Goal: Check status: Check status

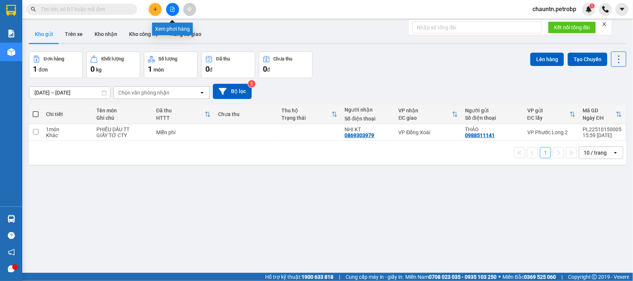
click at [177, 13] on button at bounding box center [172, 9] width 13 height 13
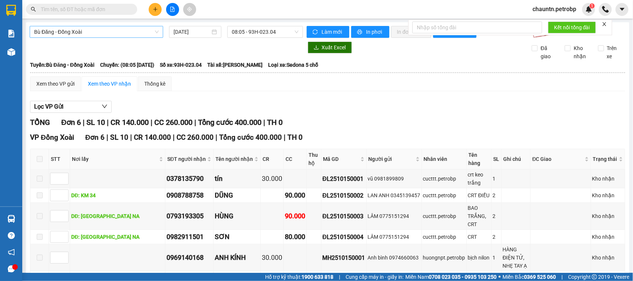
click at [145, 34] on span "Bù Đăng - Đồng Xoài" at bounding box center [96, 31] width 125 height 11
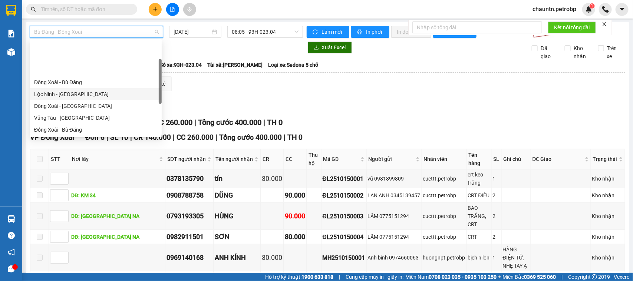
scroll to position [93, 0]
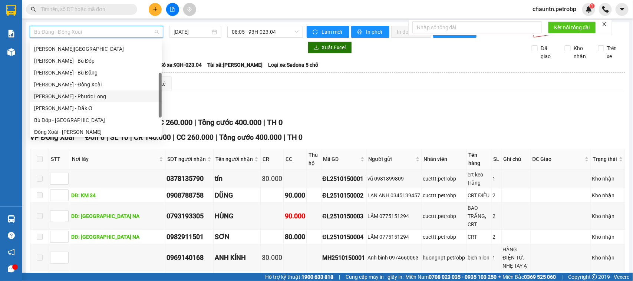
click at [92, 97] on div "[PERSON_NAME] - Phước Long" at bounding box center [95, 96] width 123 height 8
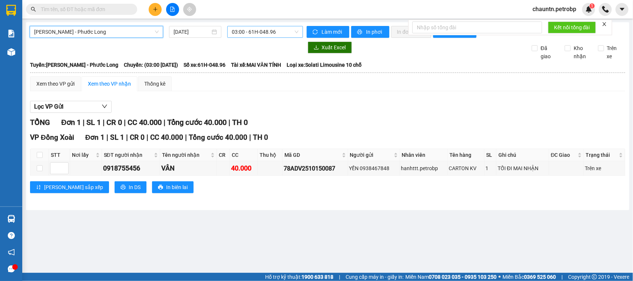
click at [249, 32] on span "03:00 - 61H-048.96" at bounding box center [265, 31] width 66 height 11
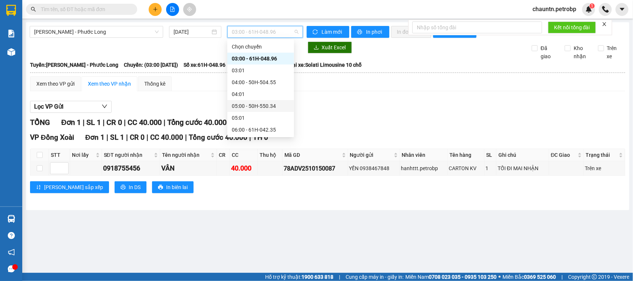
scroll to position [139, 0]
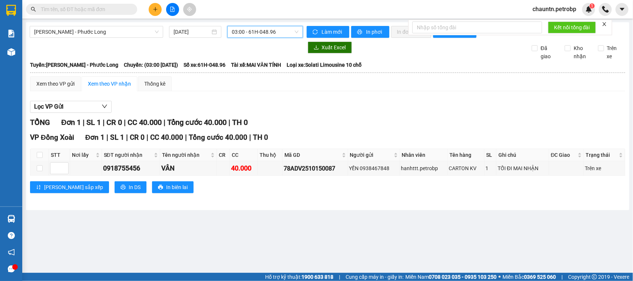
click at [202, 23] on div "[PERSON_NAME] - Phước Long [DATE] 03:00 03:00 - 61H-048.96 Làm mới In phơi In …" at bounding box center [327, 116] width 603 height 188
click at [201, 30] on input "[DATE]" at bounding box center [191, 32] width 37 height 8
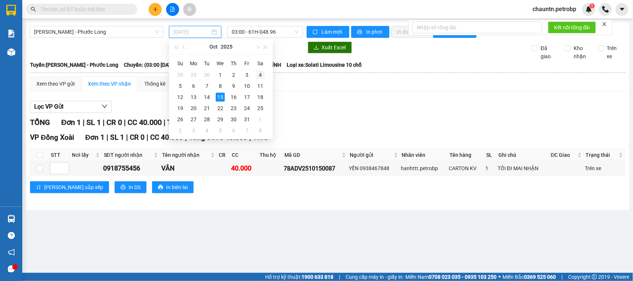
click at [259, 76] on div "4" at bounding box center [260, 74] width 9 height 9
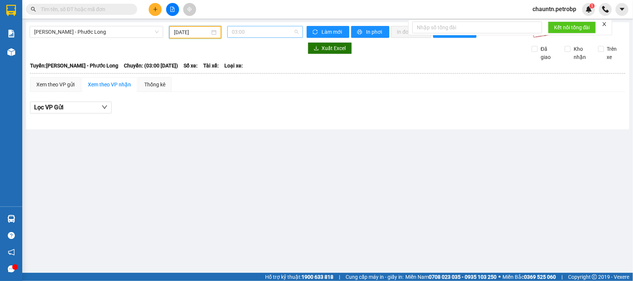
click at [271, 32] on span "03:00" at bounding box center [265, 31] width 66 height 11
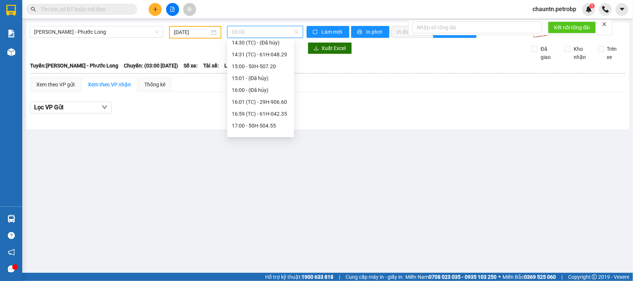
scroll to position [474, 0]
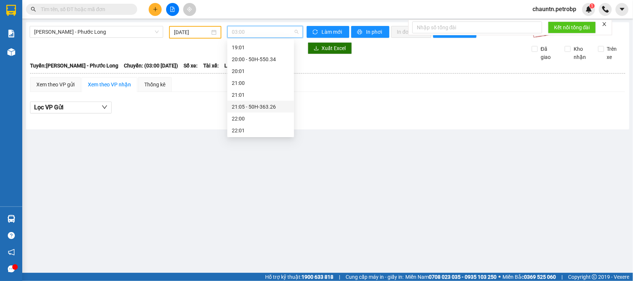
click at [275, 103] on div "21:05 - 50H-363.26" at bounding box center [261, 107] width 58 height 8
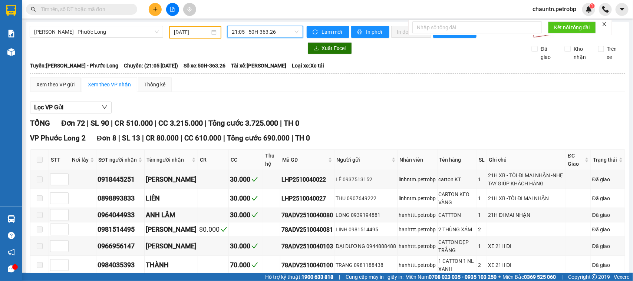
click at [196, 33] on input "[DATE]" at bounding box center [192, 32] width 36 height 8
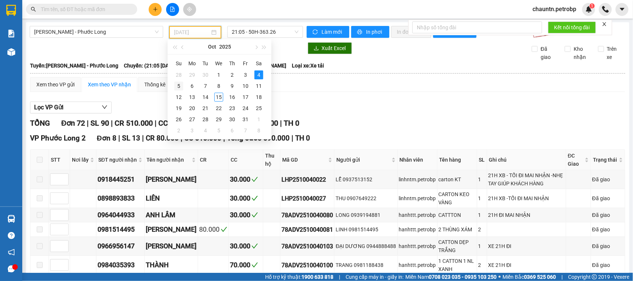
click at [178, 84] on div "5" at bounding box center [178, 86] width 9 height 9
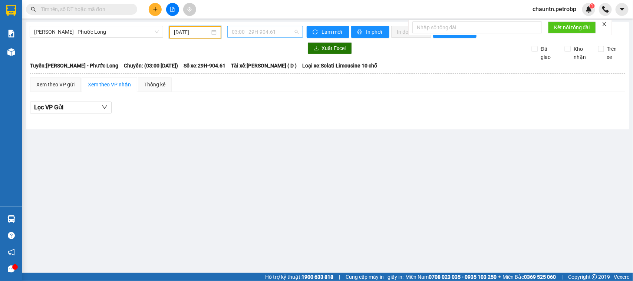
scroll to position [12, 0]
click at [273, 32] on span "03:00 - 29H-904.61" at bounding box center [265, 31] width 66 height 11
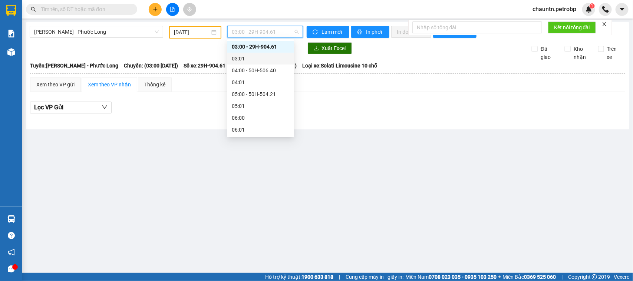
click at [309, 106] on div "Lọc VP Gửi" at bounding box center [327, 110] width 595 height 24
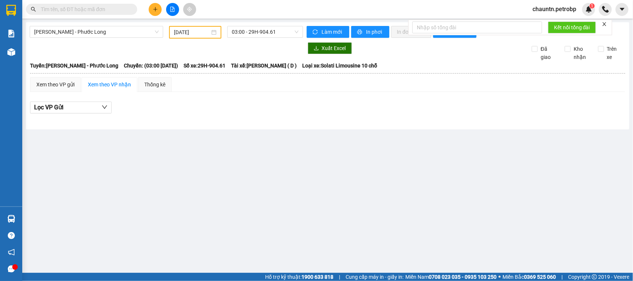
click at [198, 26] on div "[DATE]" at bounding box center [195, 32] width 52 height 13
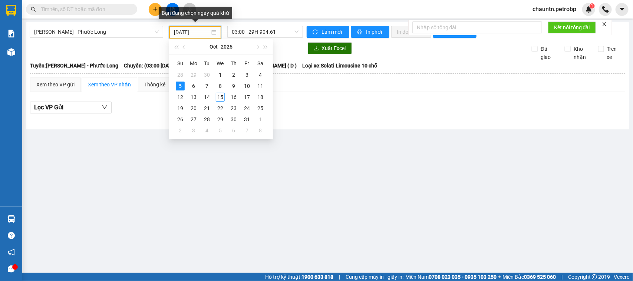
click at [203, 35] on input "[DATE]" at bounding box center [192, 32] width 36 height 8
click at [182, 83] on div "5" at bounding box center [180, 86] width 9 height 9
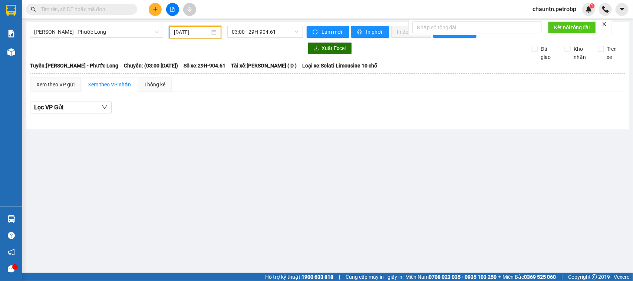
click at [204, 33] on input "[DATE]" at bounding box center [192, 32] width 36 height 8
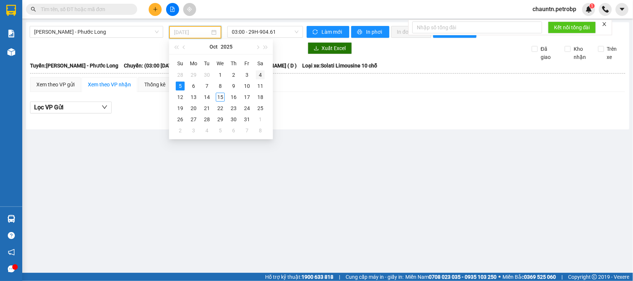
click at [259, 76] on div "4" at bounding box center [260, 74] width 9 height 9
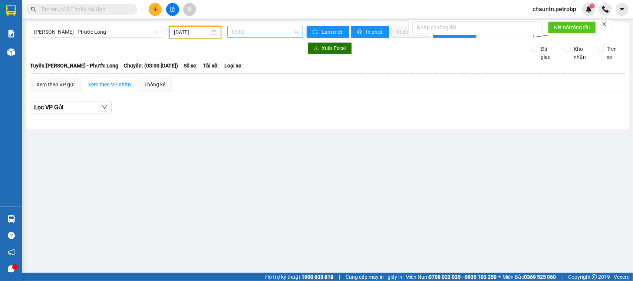
click at [277, 34] on span "03:00" at bounding box center [265, 31] width 66 height 11
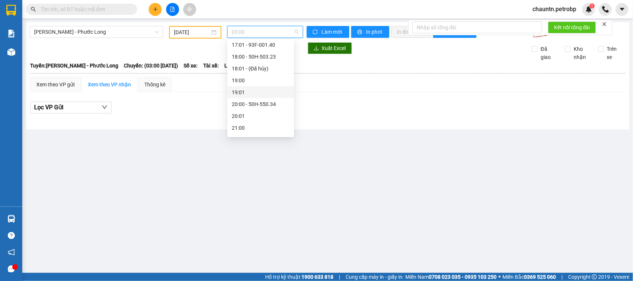
scroll to position [474, 0]
click at [272, 107] on div "21:05 - 50H-363.26" at bounding box center [261, 107] width 58 height 8
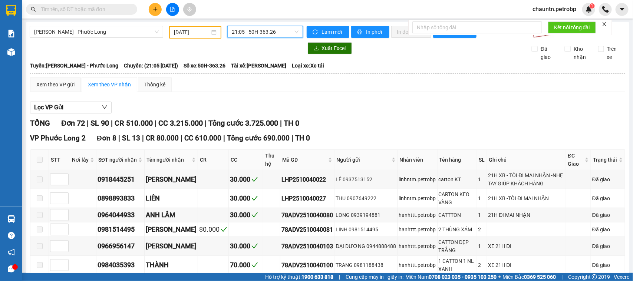
click at [259, 29] on span "21:05 - 50H-363.26" at bounding box center [265, 31] width 66 height 11
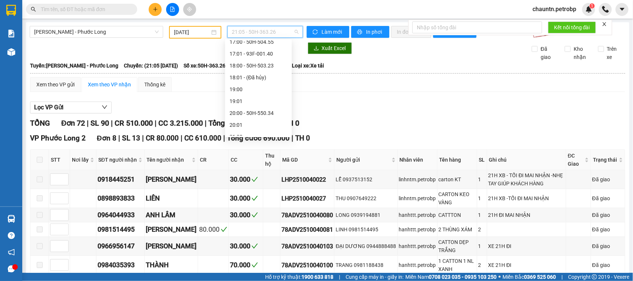
scroll to position [474, 0]
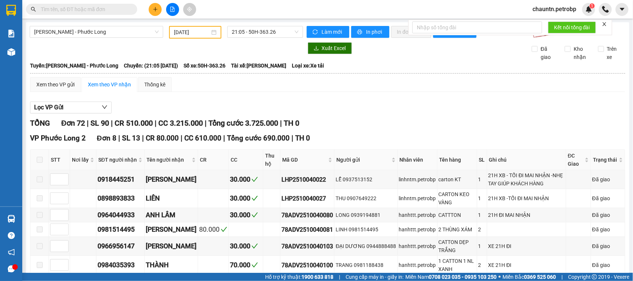
click at [340, 112] on div "Lọc VP Gửi" at bounding box center [327, 108] width 595 height 12
click at [277, 31] on span "21:05 - 50H-363.26" at bounding box center [265, 31] width 66 height 11
click at [477, 124] on div "TỔNG Đơn 72 | SL 90 | CR 510.000 | CC 3.215.000 | Tổng cước 3.725.000 | TH 0" at bounding box center [327, 122] width 595 height 11
click at [255, 32] on span "21:05 - 50H-363.26" at bounding box center [265, 31] width 66 height 11
click at [208, 33] on div "[DATE]" at bounding box center [195, 32] width 43 height 8
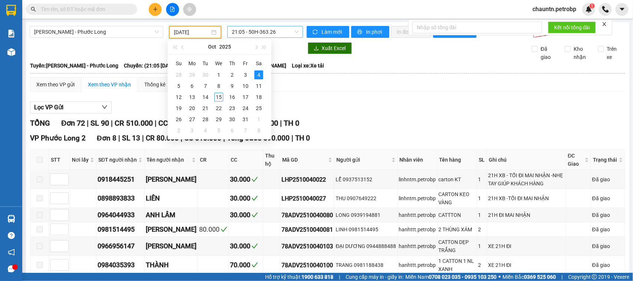
click at [239, 28] on span "21:05 - 50H-363.26" at bounding box center [265, 31] width 66 height 11
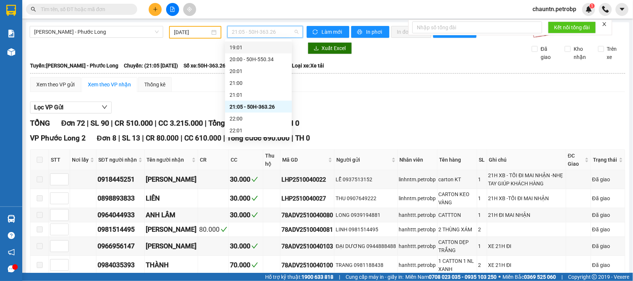
click at [210, 34] on div "[DATE]" at bounding box center [195, 32] width 43 height 8
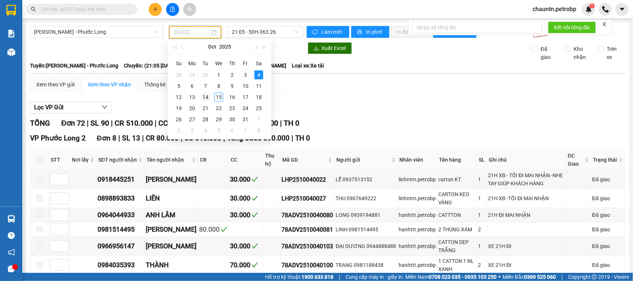
click at [203, 95] on div "14" at bounding box center [205, 97] width 9 height 9
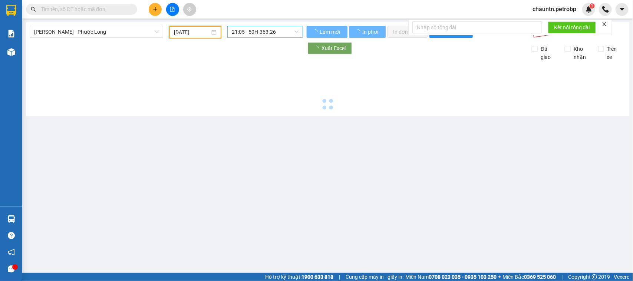
click at [252, 33] on span "21:05 - 50H-363.26" at bounding box center [265, 31] width 66 height 11
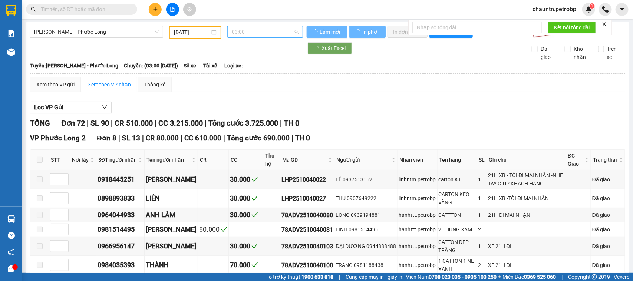
type input "[DATE]"
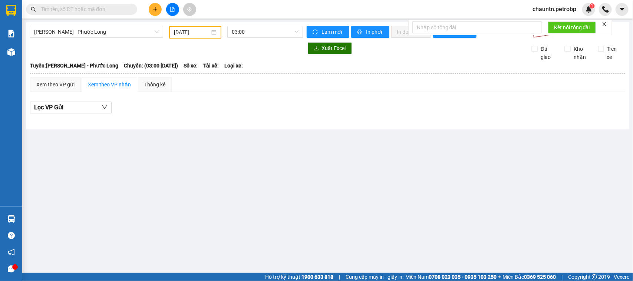
click at [214, 118] on div at bounding box center [327, 117] width 595 height 0
click at [248, 30] on span "03:00" at bounding box center [265, 31] width 66 height 11
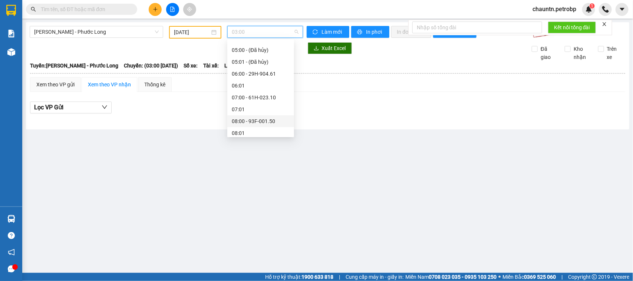
scroll to position [102, 0]
click at [243, 97] on div "09:00 - 50H-507.20" at bounding box center [261, 99] width 58 height 8
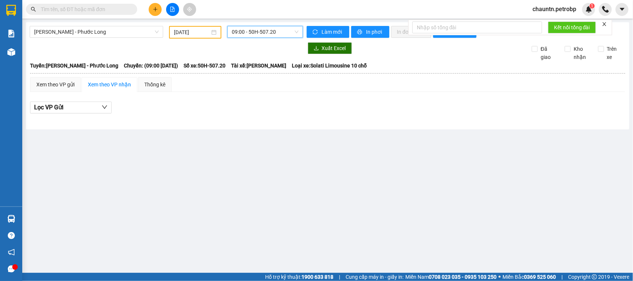
click at [278, 34] on span "09:00 - 50H-507.20" at bounding box center [265, 31] width 66 height 11
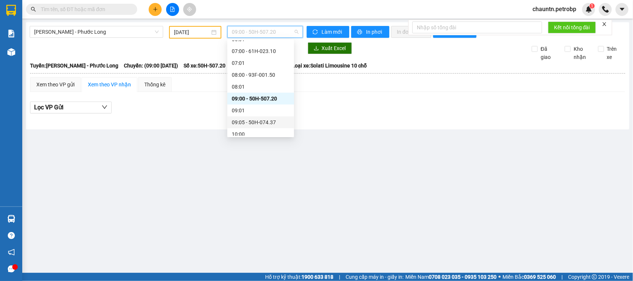
click at [268, 121] on div "09:05 - 50H-074.37" at bounding box center [261, 122] width 58 height 8
